Goal: Information Seeking & Learning: Learn about a topic

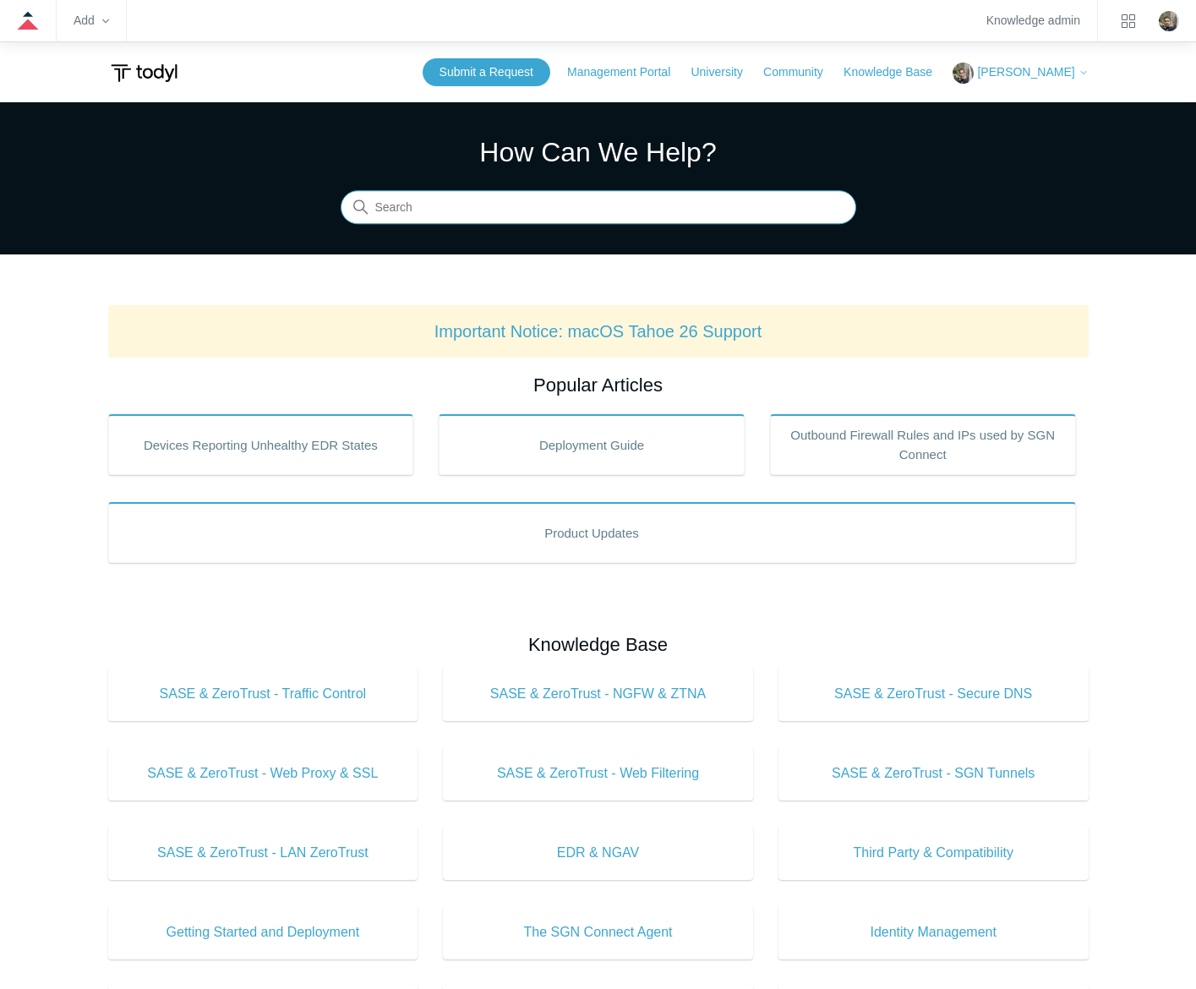
click at [539, 219] on input "Search" at bounding box center [599, 208] width 516 height 34
type input "soar"
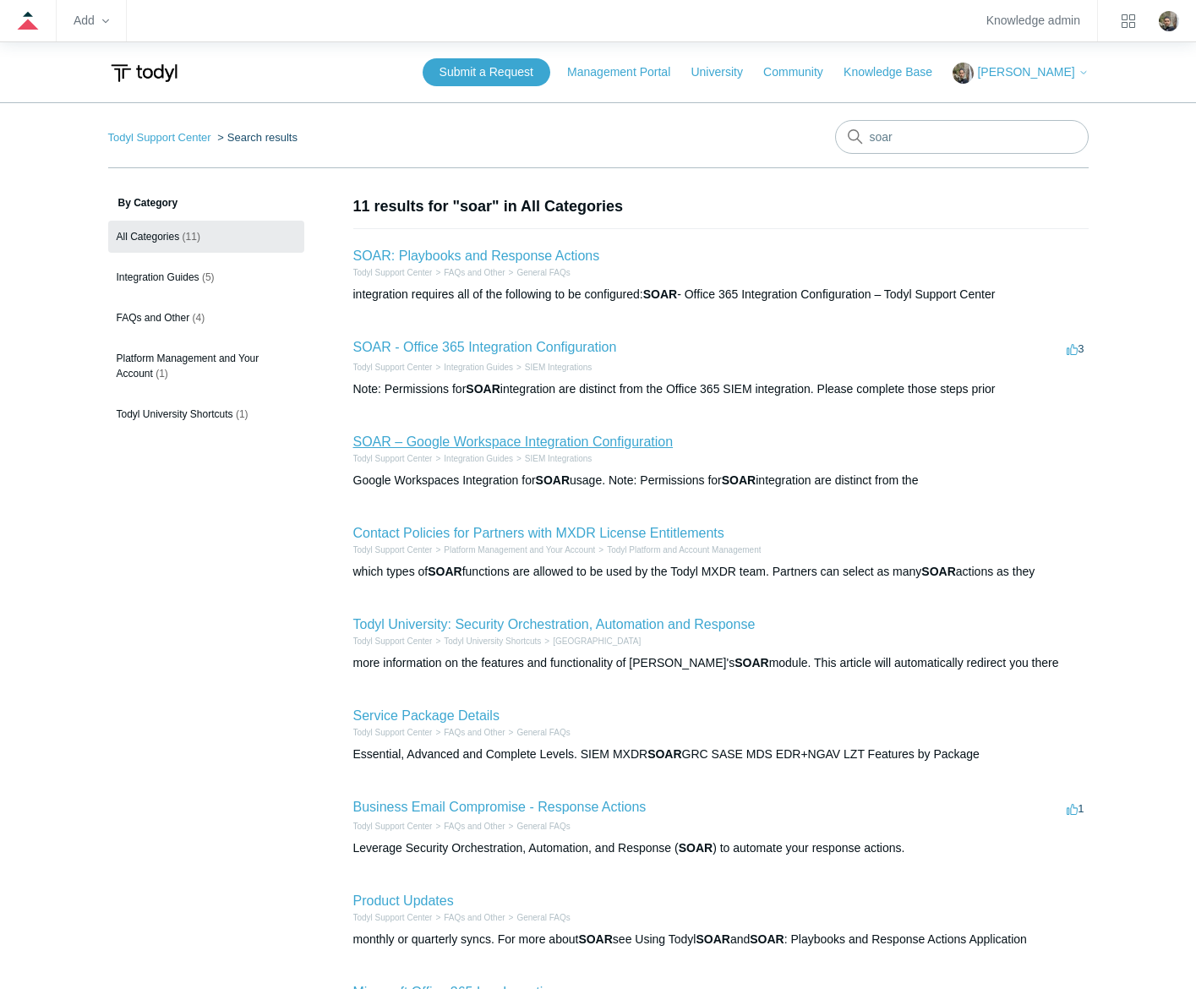
click at [518, 438] on link "SOAR – Google Workspace Integration Configuration" at bounding box center [513, 442] width 320 height 14
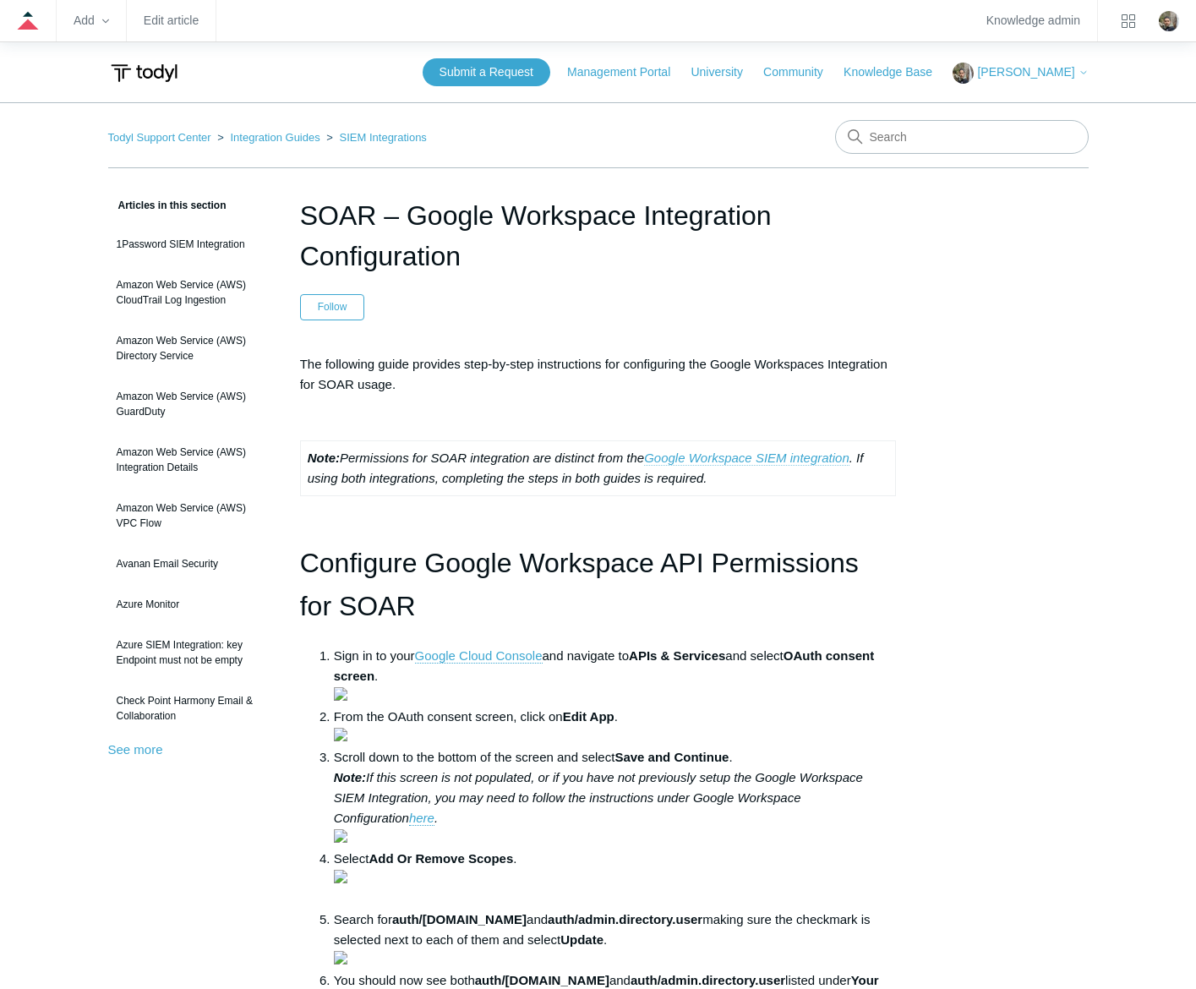
click at [758, 462] on link "Google Workspace SIEM integration" at bounding box center [746, 458] width 205 height 15
